Goal: Information Seeking & Learning: Learn about a topic

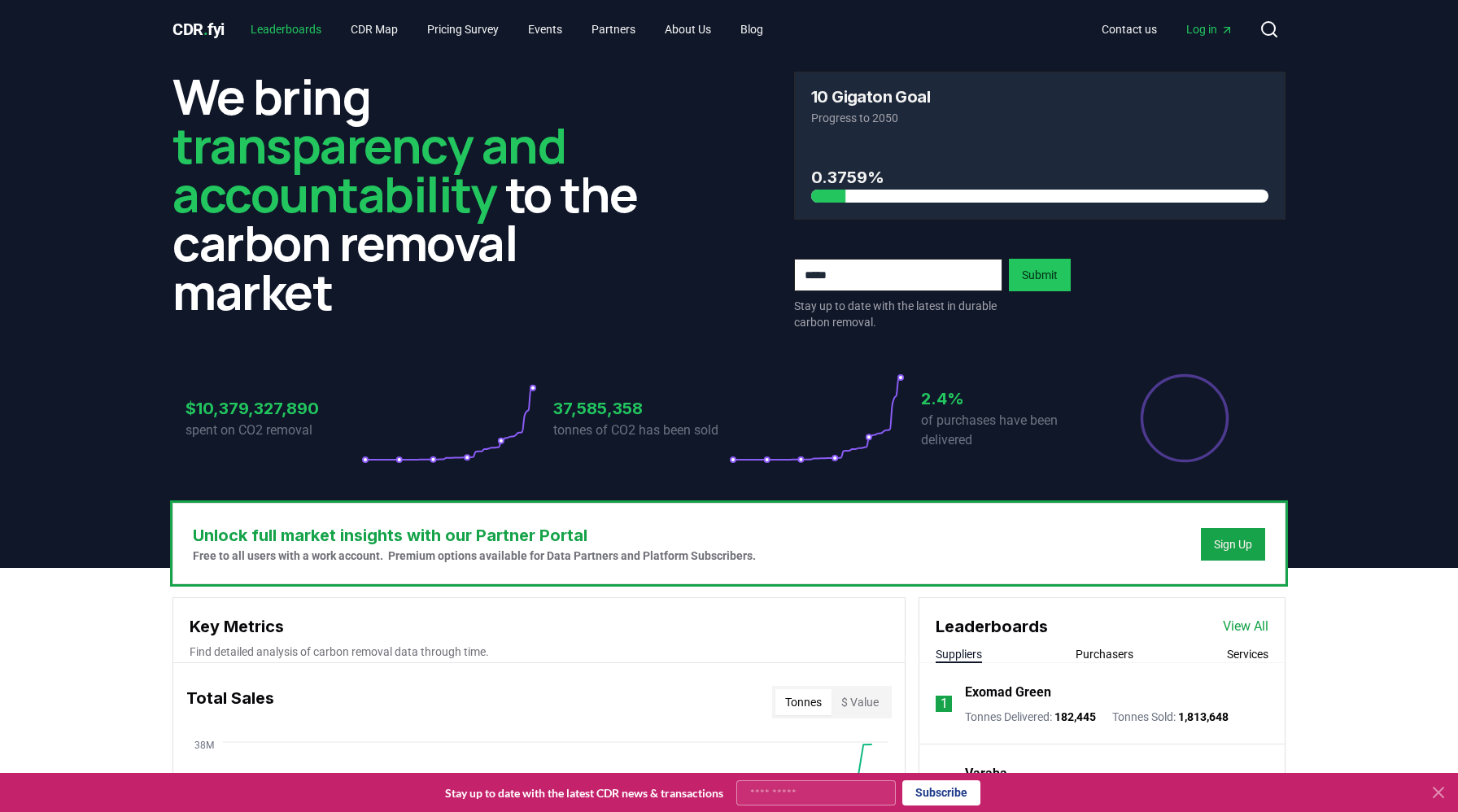
click at [295, 23] on link "Leaderboards" at bounding box center [286, 29] width 97 height 29
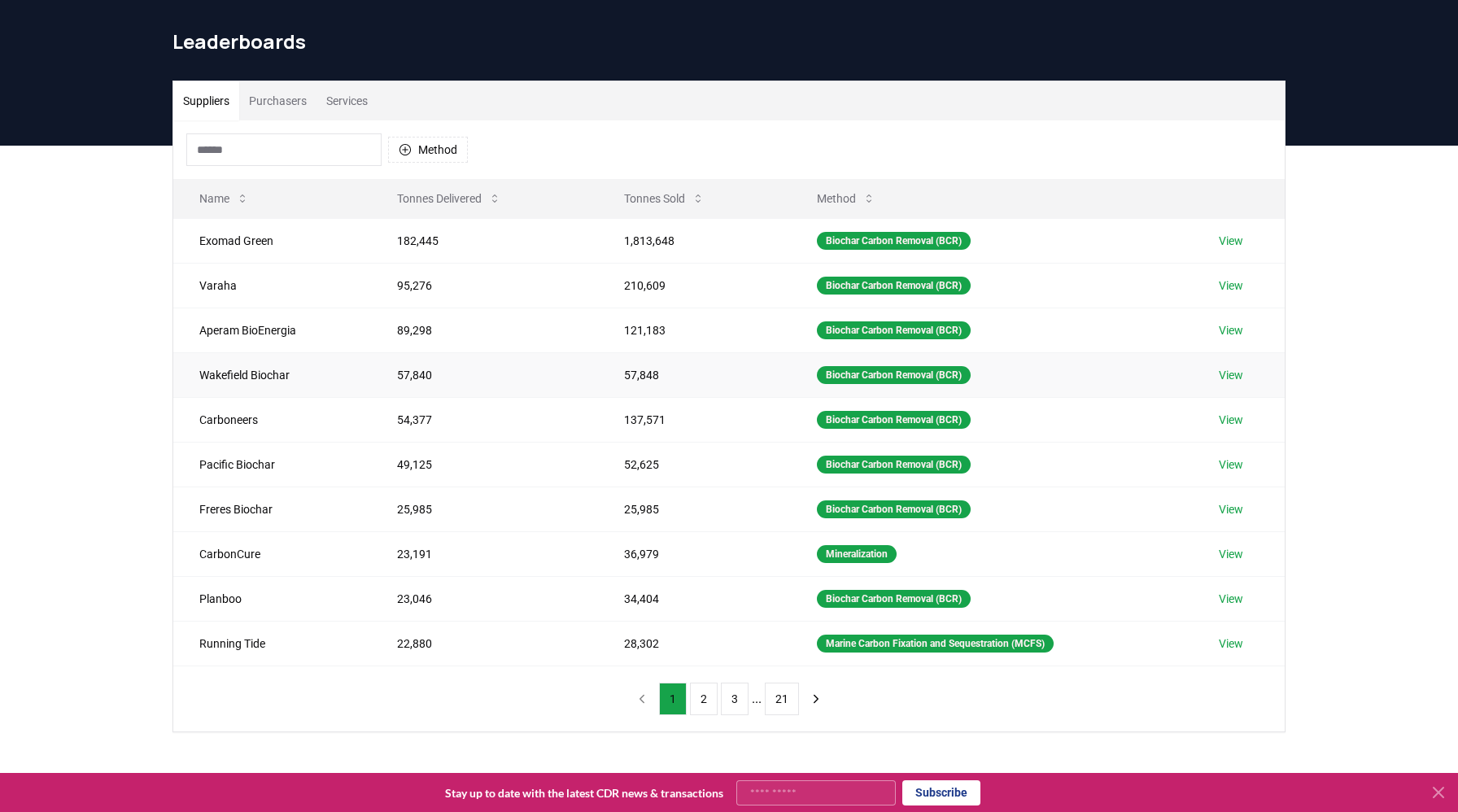
scroll to position [44, 0]
click at [274, 100] on button "Purchasers" at bounding box center [277, 100] width 77 height 39
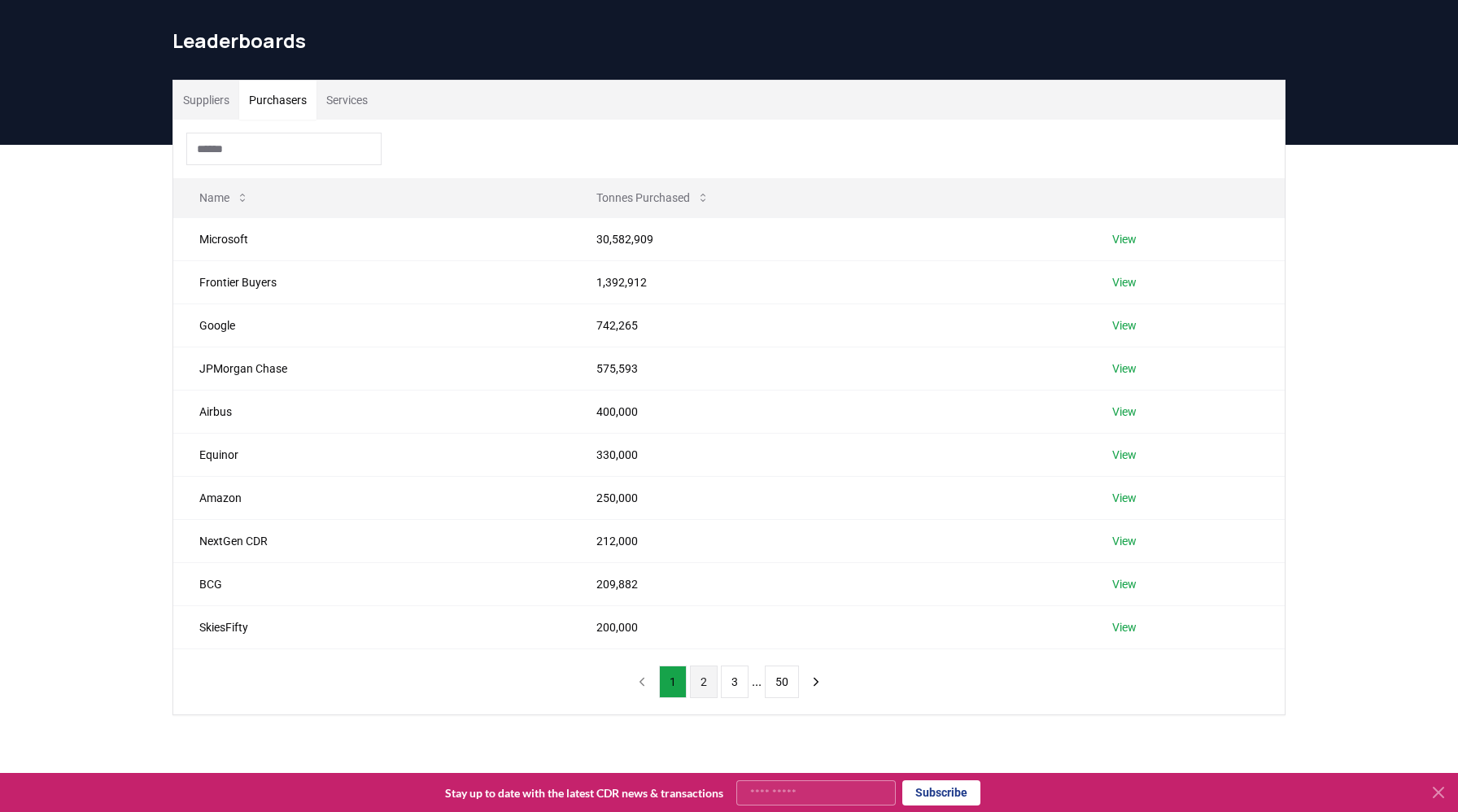
click at [705, 685] on button "2" at bounding box center [703, 682] width 28 height 33
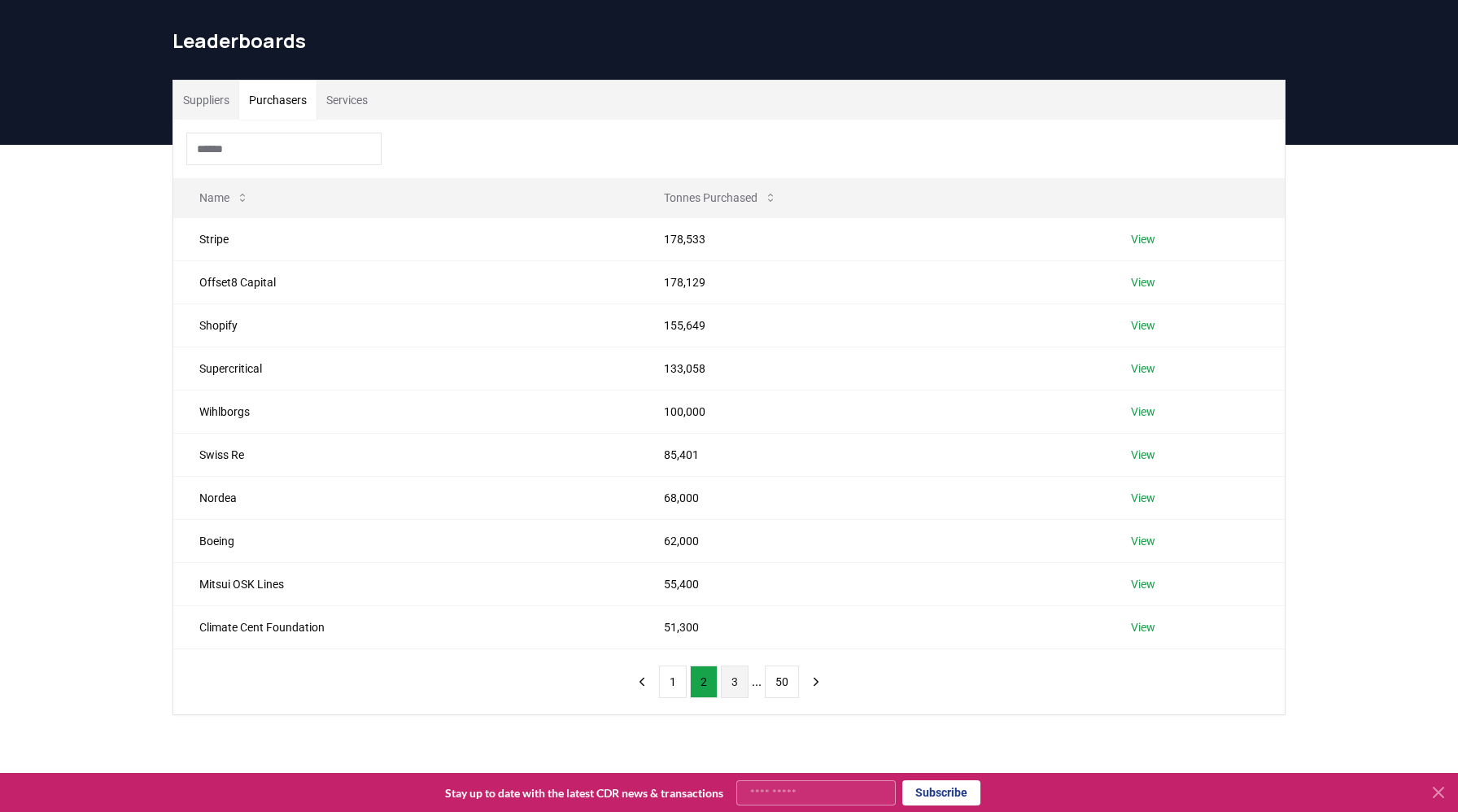
click at [741, 678] on button "3" at bounding box center [734, 682] width 28 height 33
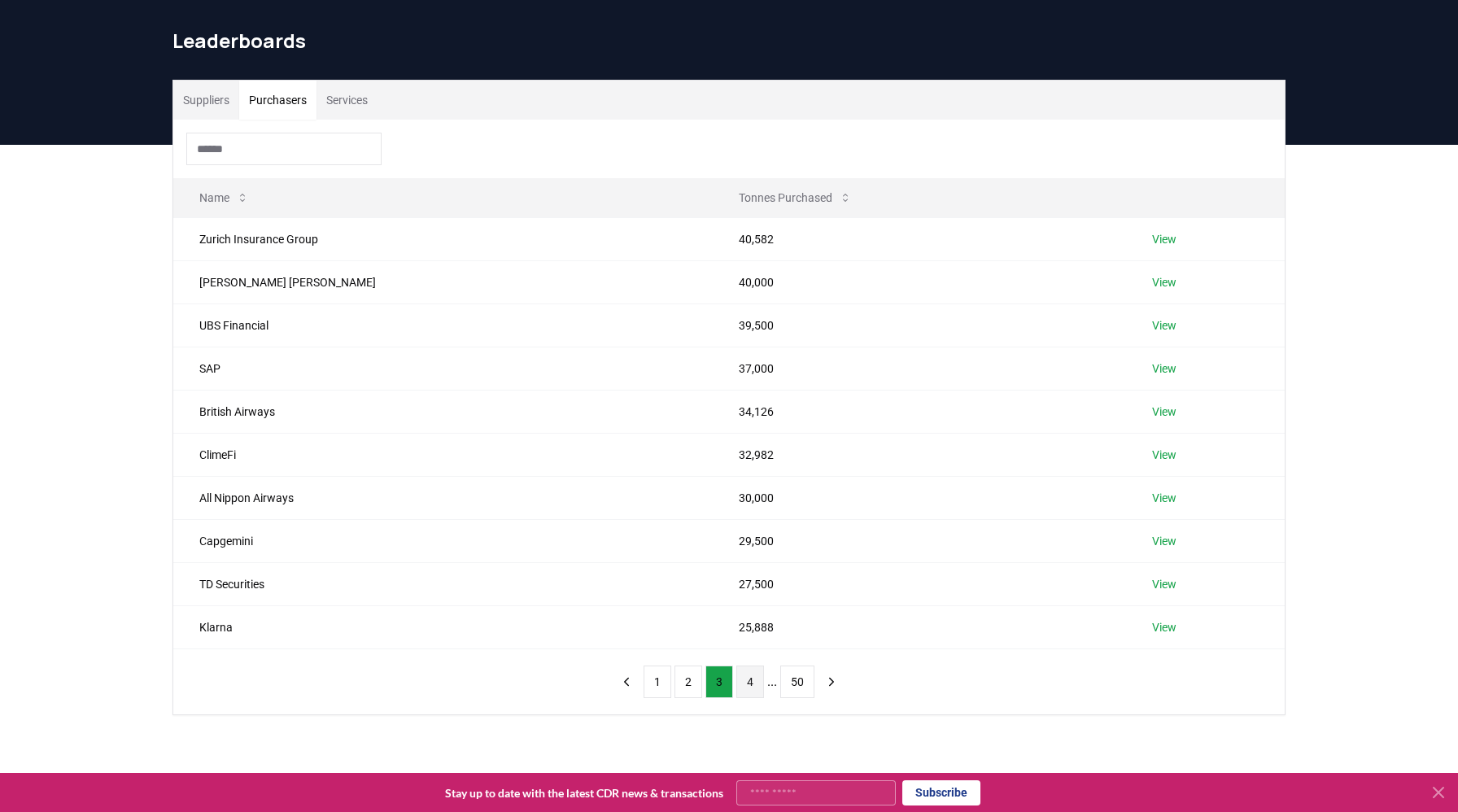
click at [756, 685] on button "4" at bounding box center [749, 682] width 28 height 33
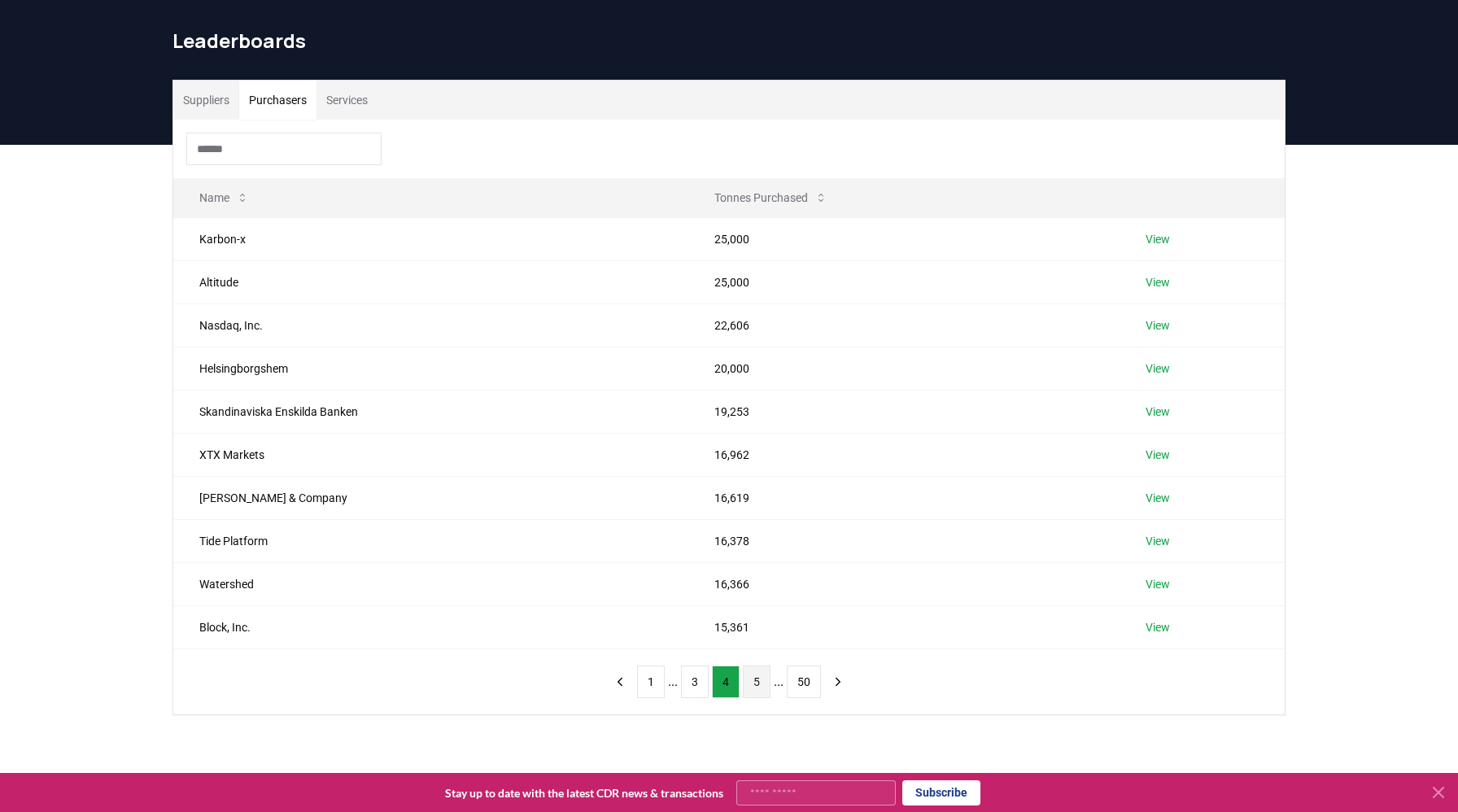
click at [764, 683] on button "5" at bounding box center [756, 682] width 28 height 33
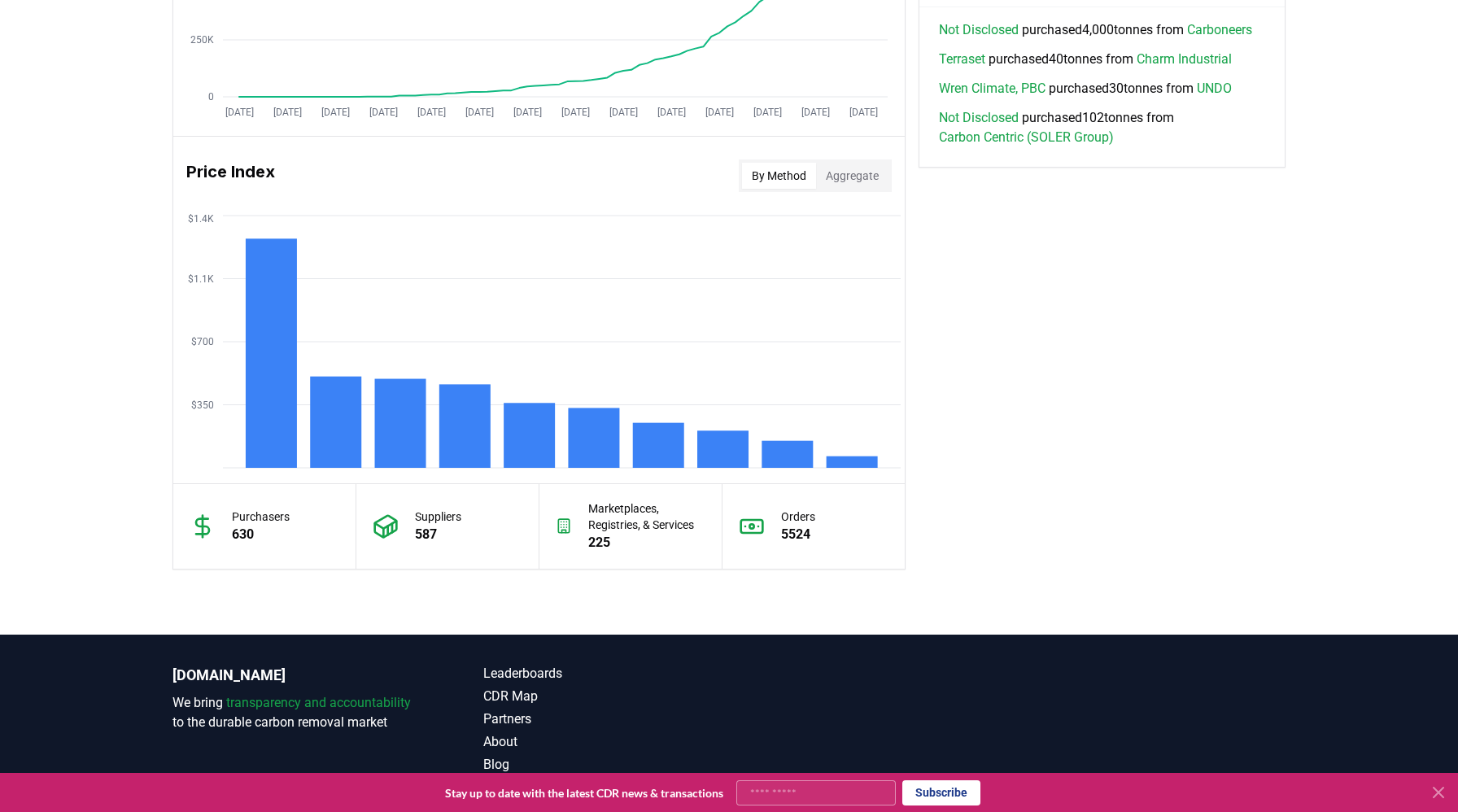
scroll to position [1279, 0]
